Goal: Complete application form

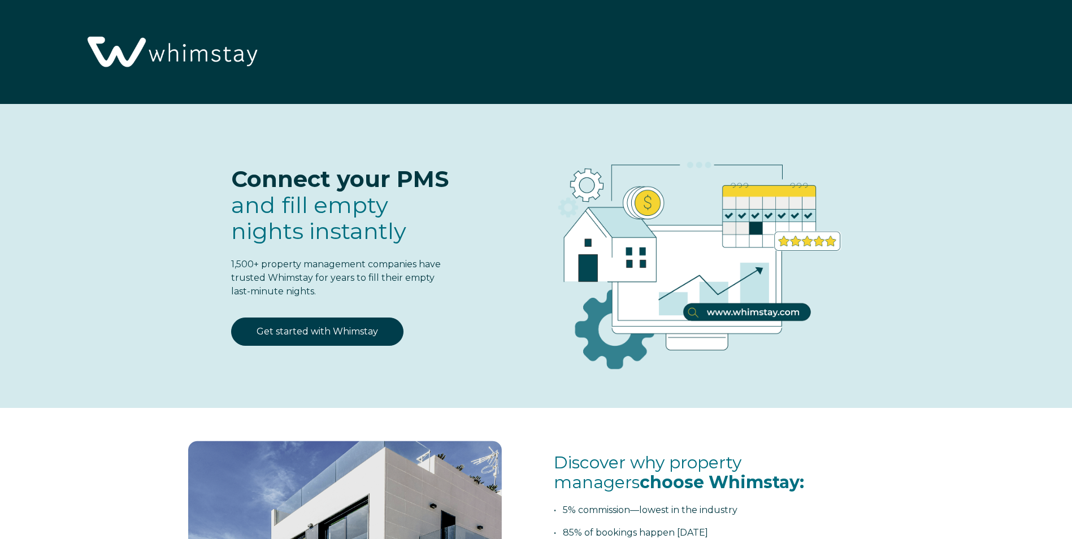
select select "Standard"
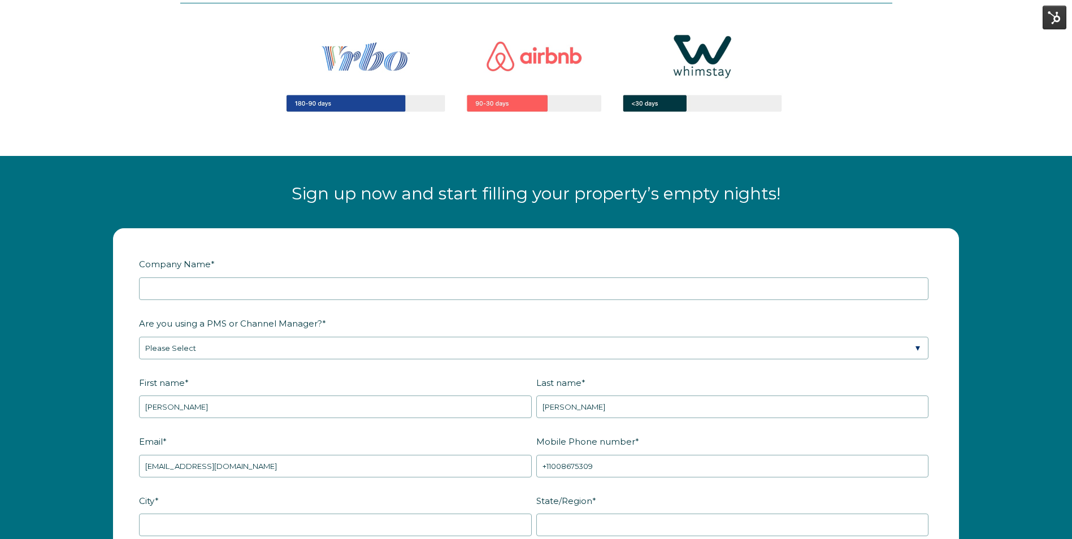
scroll to position [1291, 0]
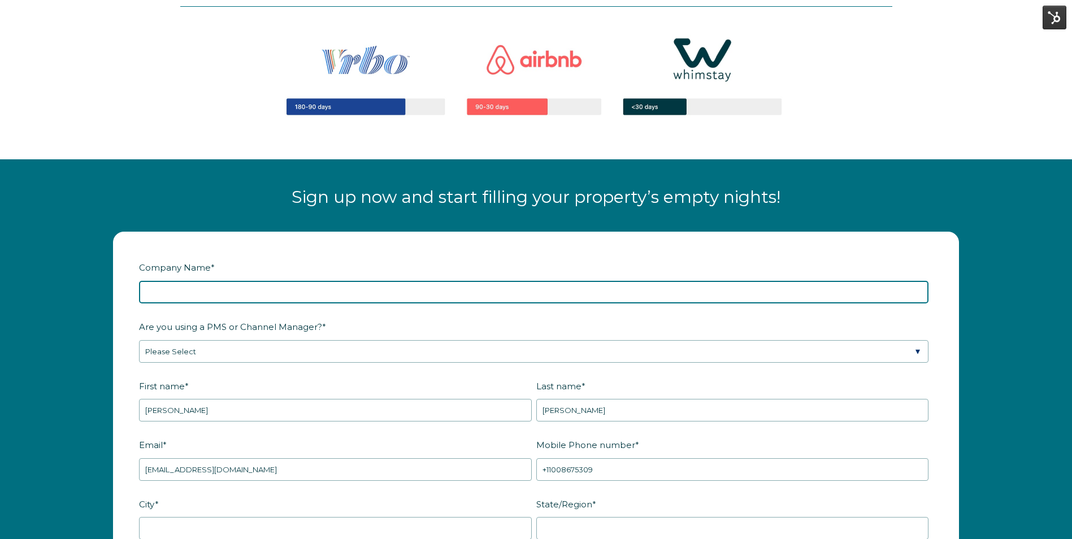
click at [647, 292] on input "Company Name *" at bounding box center [533, 292] width 789 height 23
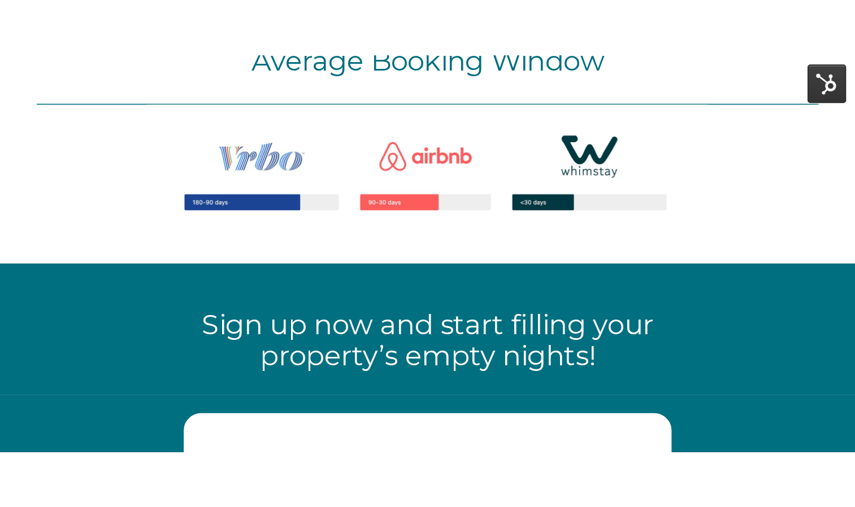
scroll to position [1207, 0]
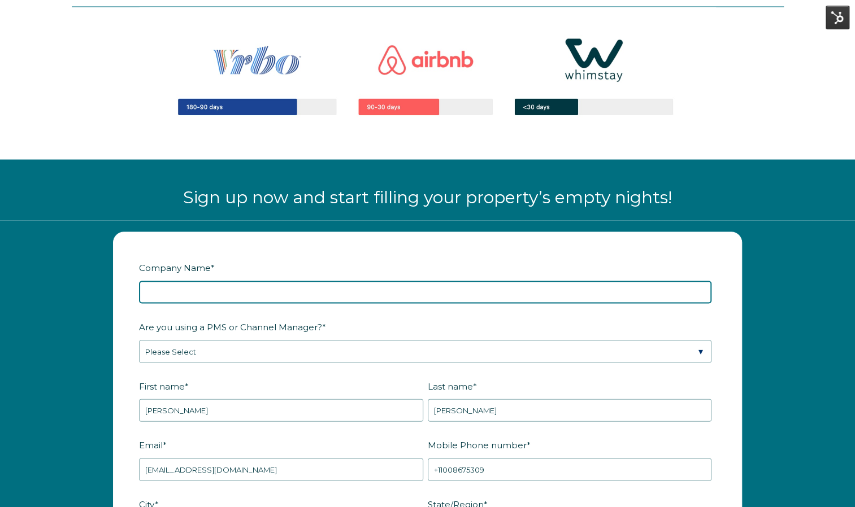
click at [165, 294] on input "Company Name *" at bounding box center [425, 292] width 572 height 23
paste input "Pine Tree A Frame Retreat"
type input "Pine Tree A Frame Retreat"
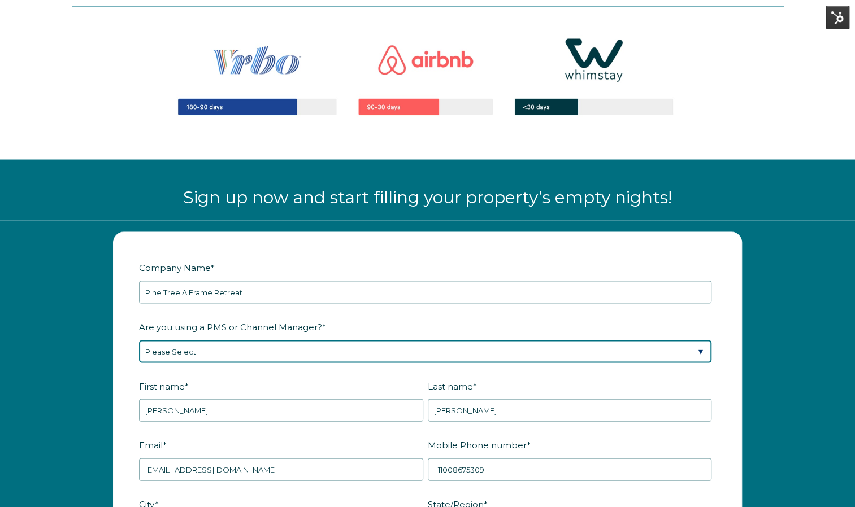
click at [200, 350] on select "Please Select Barefoot BookingPal Boost Brightside CiiRUS Escapia Guesty Hostaw…" at bounding box center [425, 351] width 572 height 23
select select "Hostfully"
click at [139, 340] on select "Please Select Barefoot BookingPal Boost Brightside CiiRUS Escapia Guesty Hostaw…" at bounding box center [425, 351] width 572 height 23
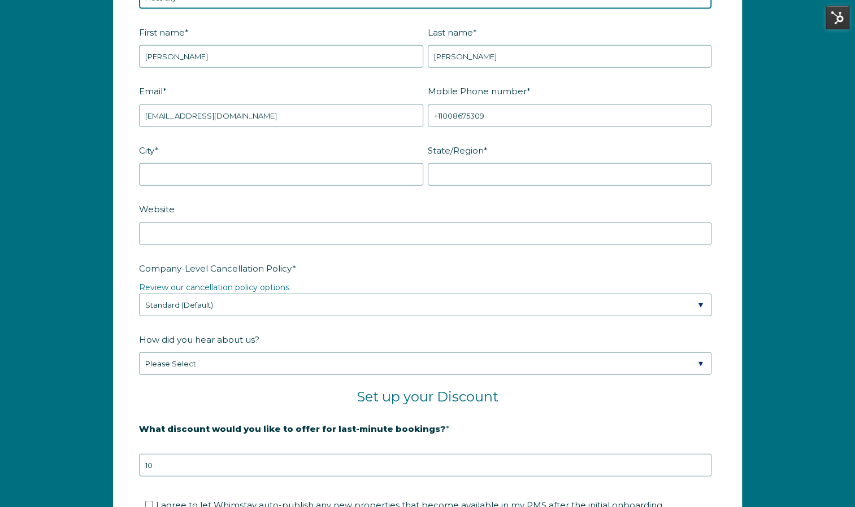
scroll to position [1563, 0]
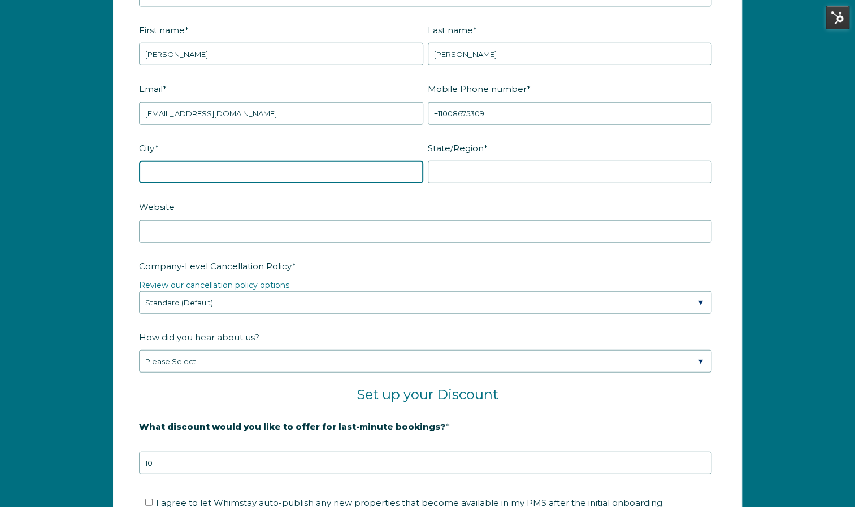
click at [233, 171] on input "City *" at bounding box center [281, 172] width 284 height 23
